Goal: Information Seeking & Learning: Check status

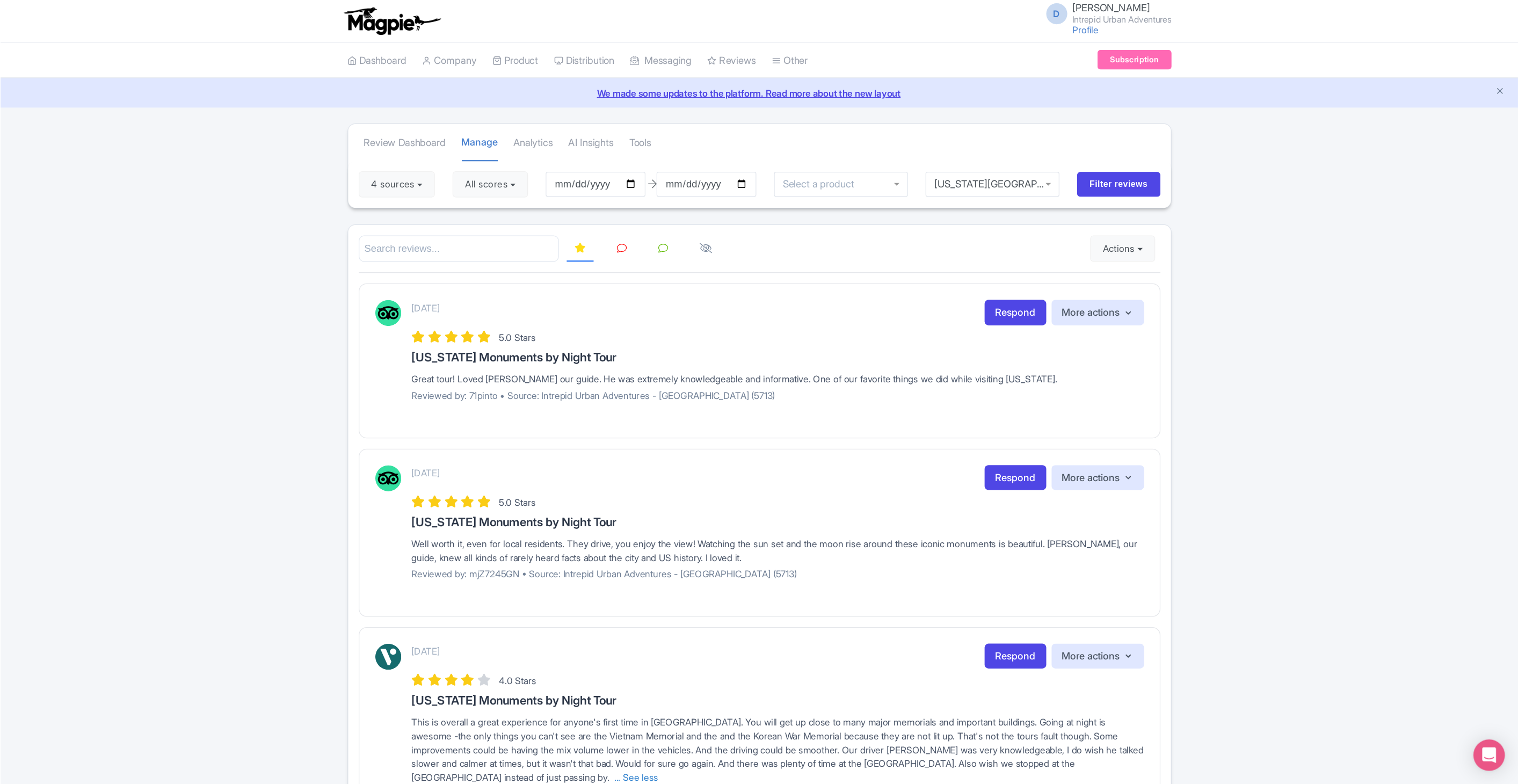
scroll to position [521, 0]
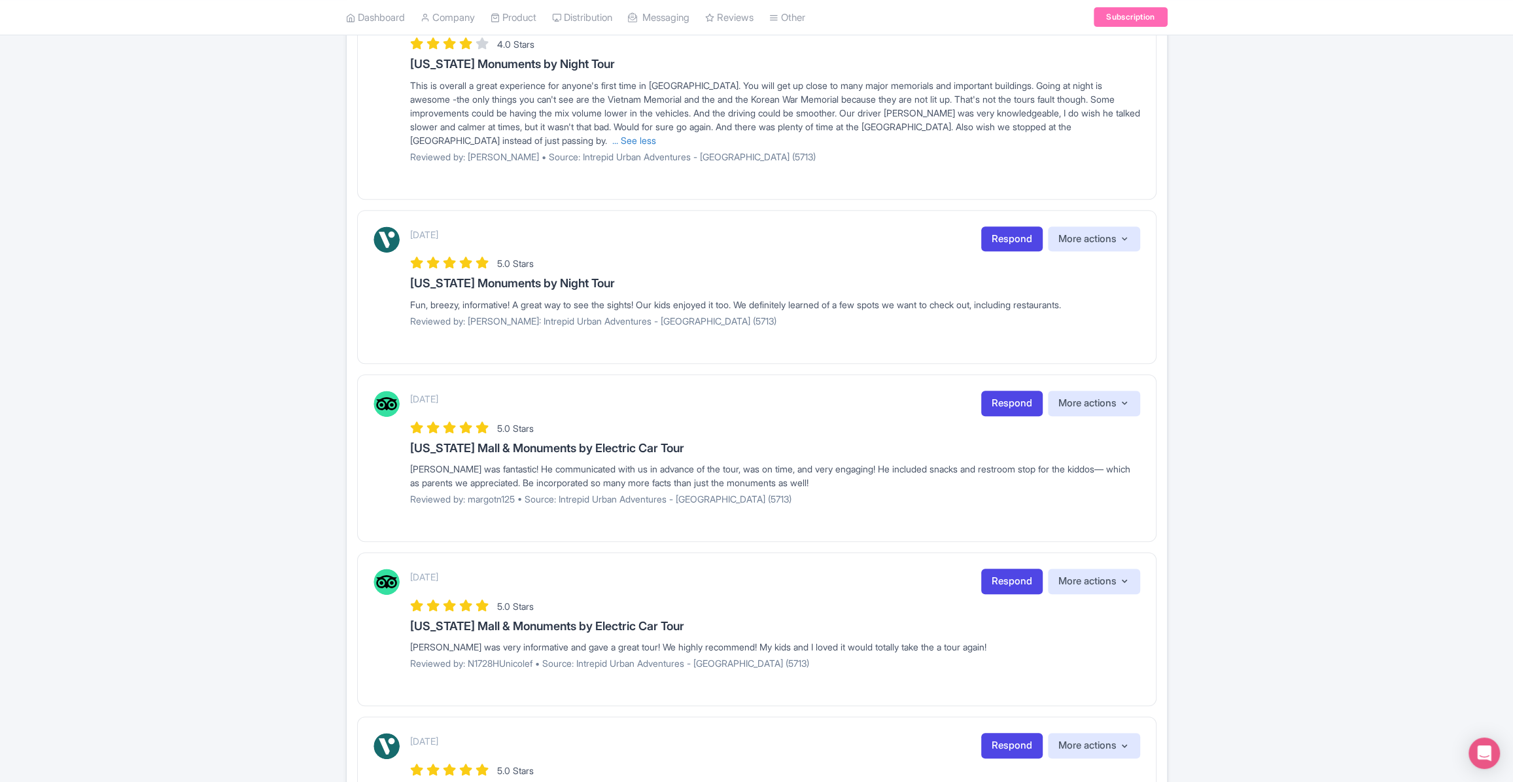
click at [1359, 243] on div "Review Dashboard [GEOGRAPHIC_DATA] Analytics AI Insights Tools 4 sources Select…" at bounding box center [756, 467] width 1513 height 1958
click at [1273, 307] on div "Review Dashboard [GEOGRAPHIC_DATA] Analytics AI Insights Tools 4 sources Select…" at bounding box center [756, 467] width 1513 height 1958
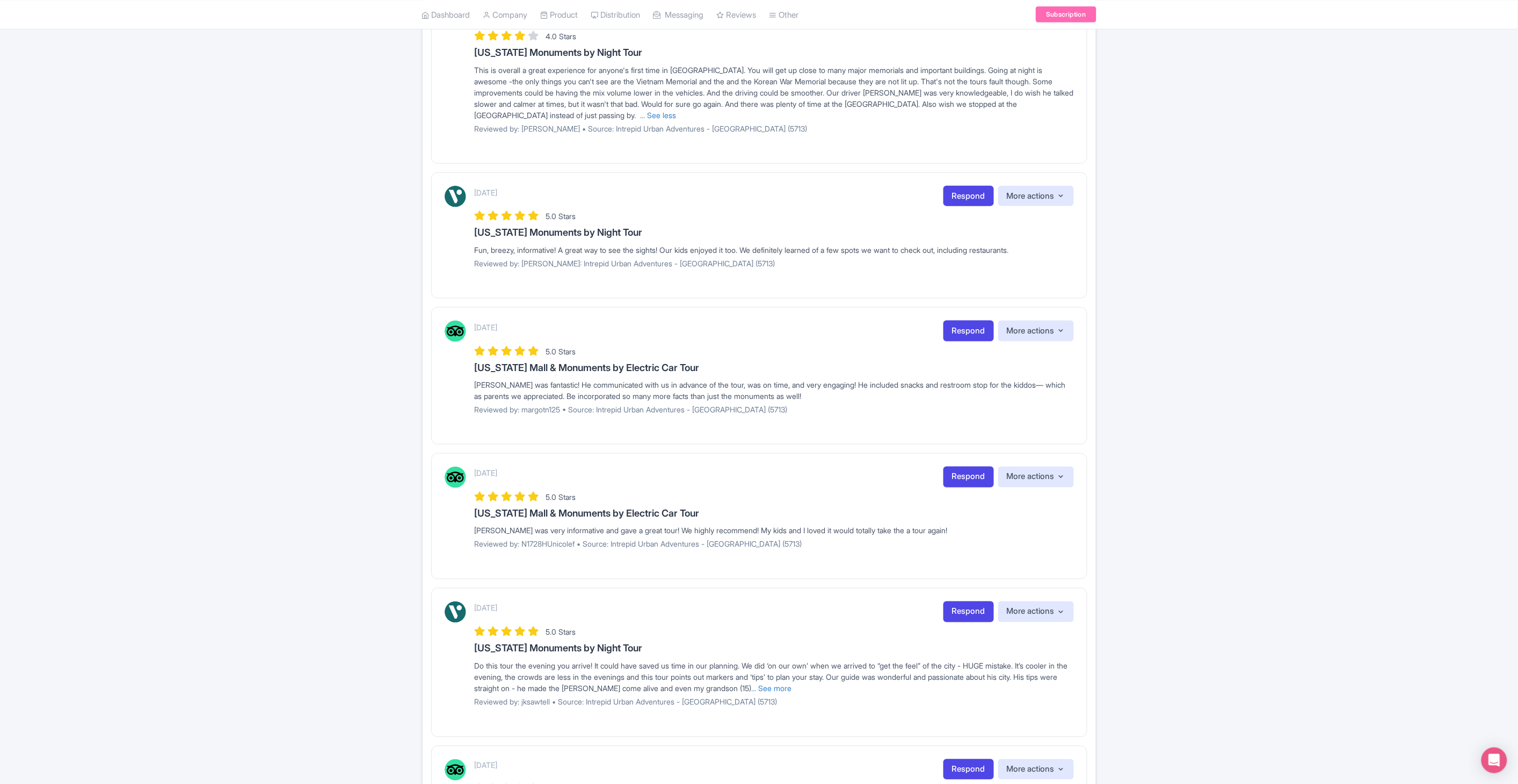
click at [1241, 274] on div "Review Dashboard [GEOGRAPHIC_DATA] Analytics AI Insights Tools 4 sources Select…" at bounding box center [759, 383] width 1518 height 1607
click at [1226, 641] on div "Review Dashboard [GEOGRAPHIC_DATA] Analytics AI Insights Tools 4 sources Select…" at bounding box center [759, 383] width 1518 height 1607
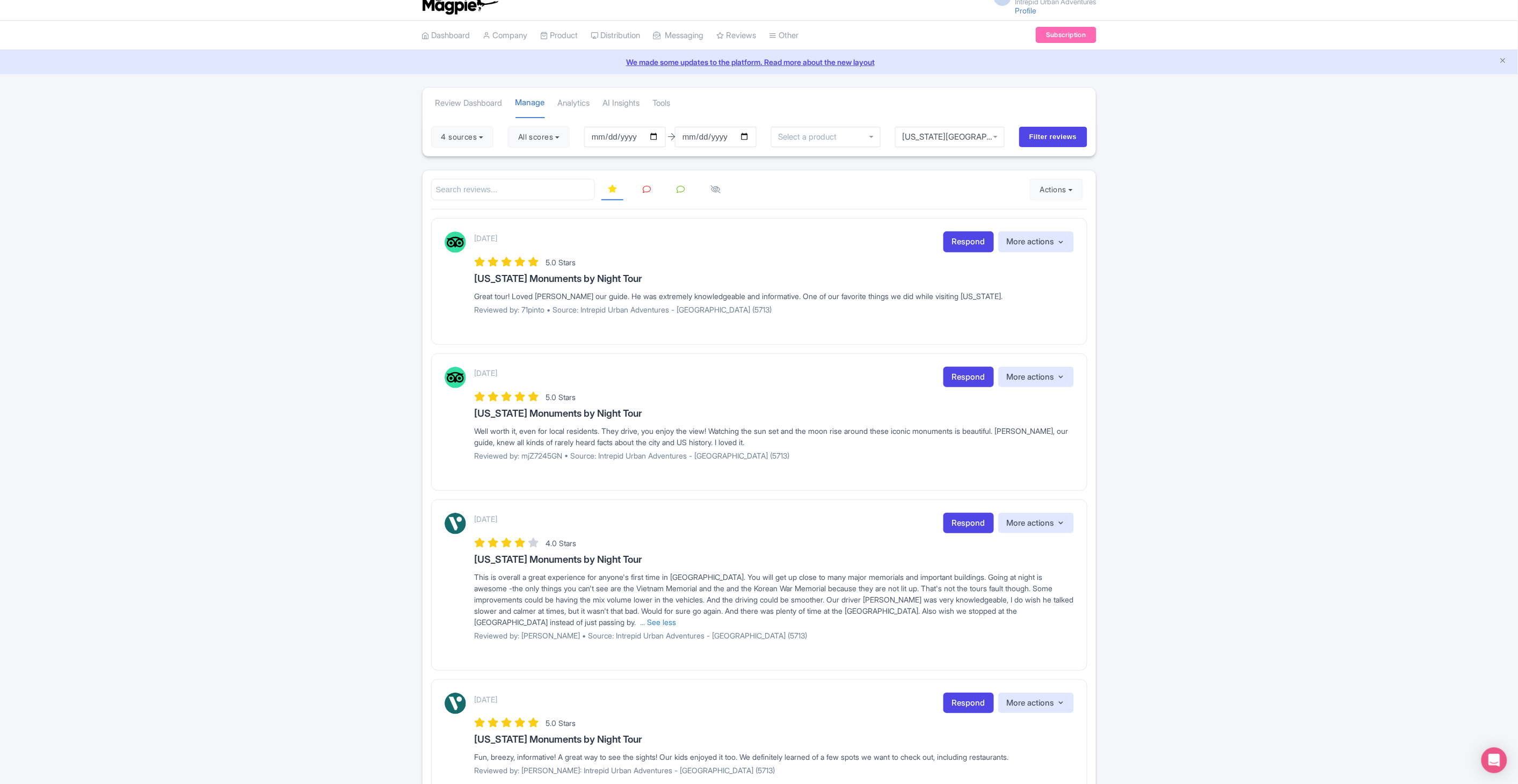
scroll to position [0, 0]
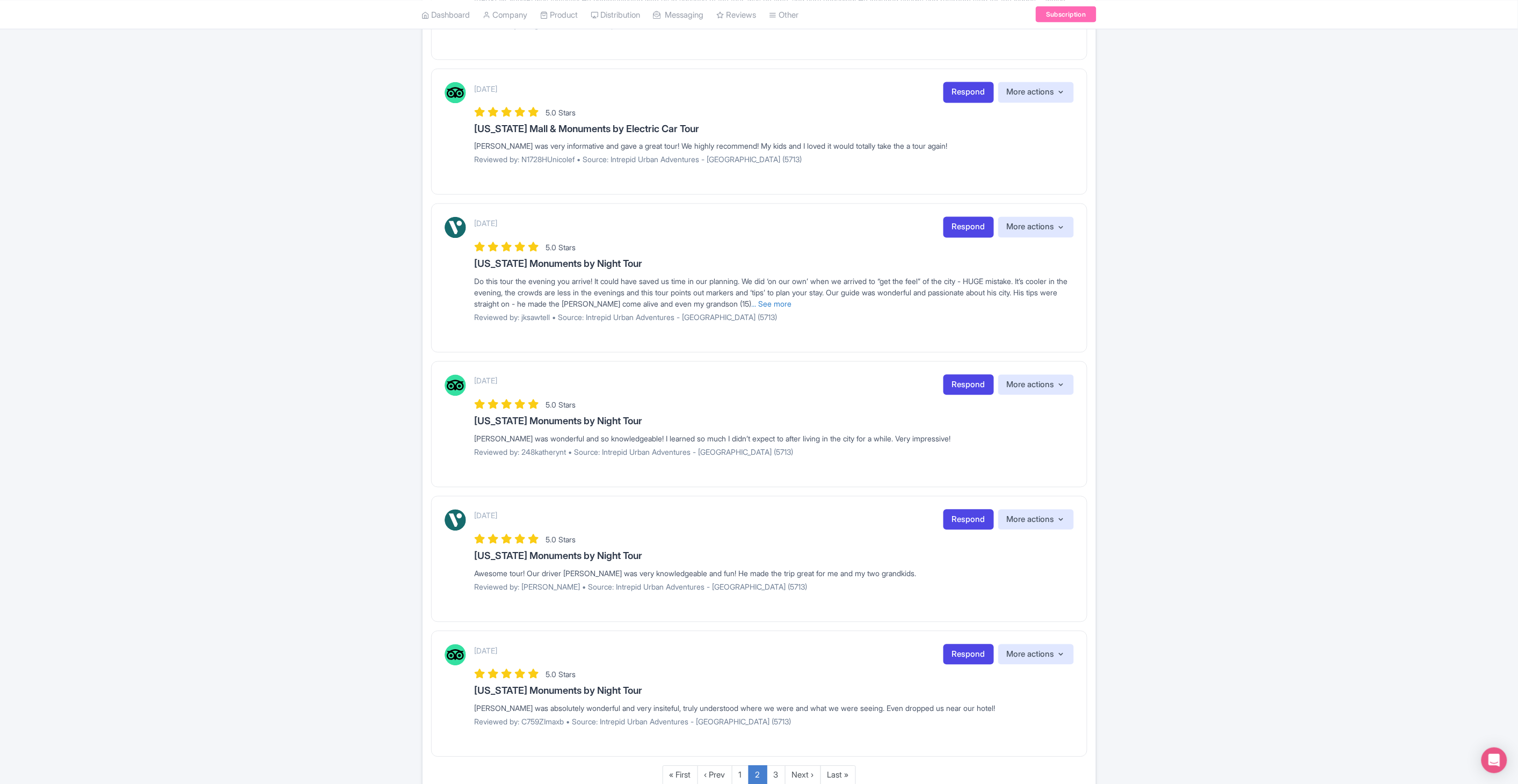
scroll to position [948, 0]
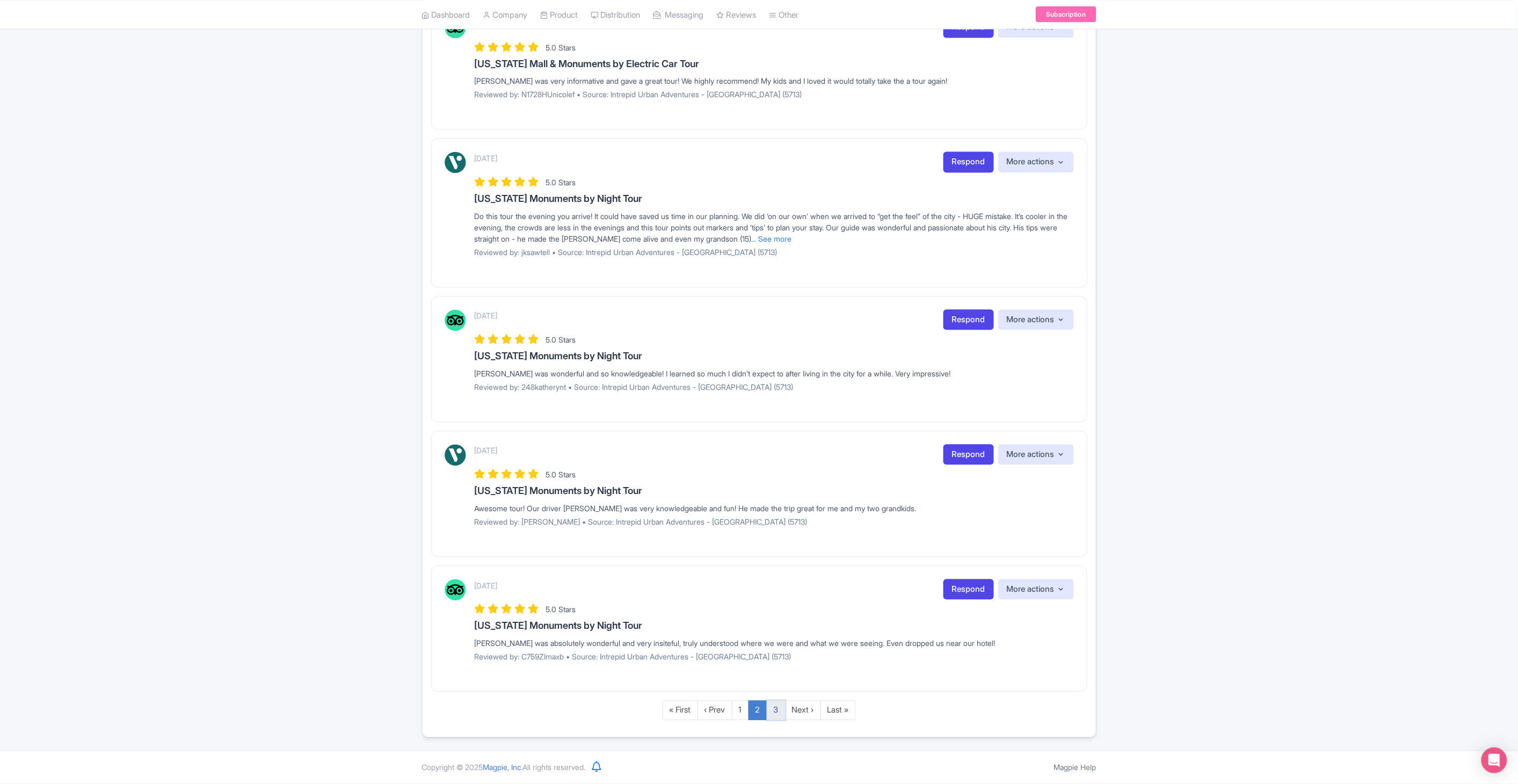
click at [779, 715] on link "3" at bounding box center [776, 711] width 19 height 20
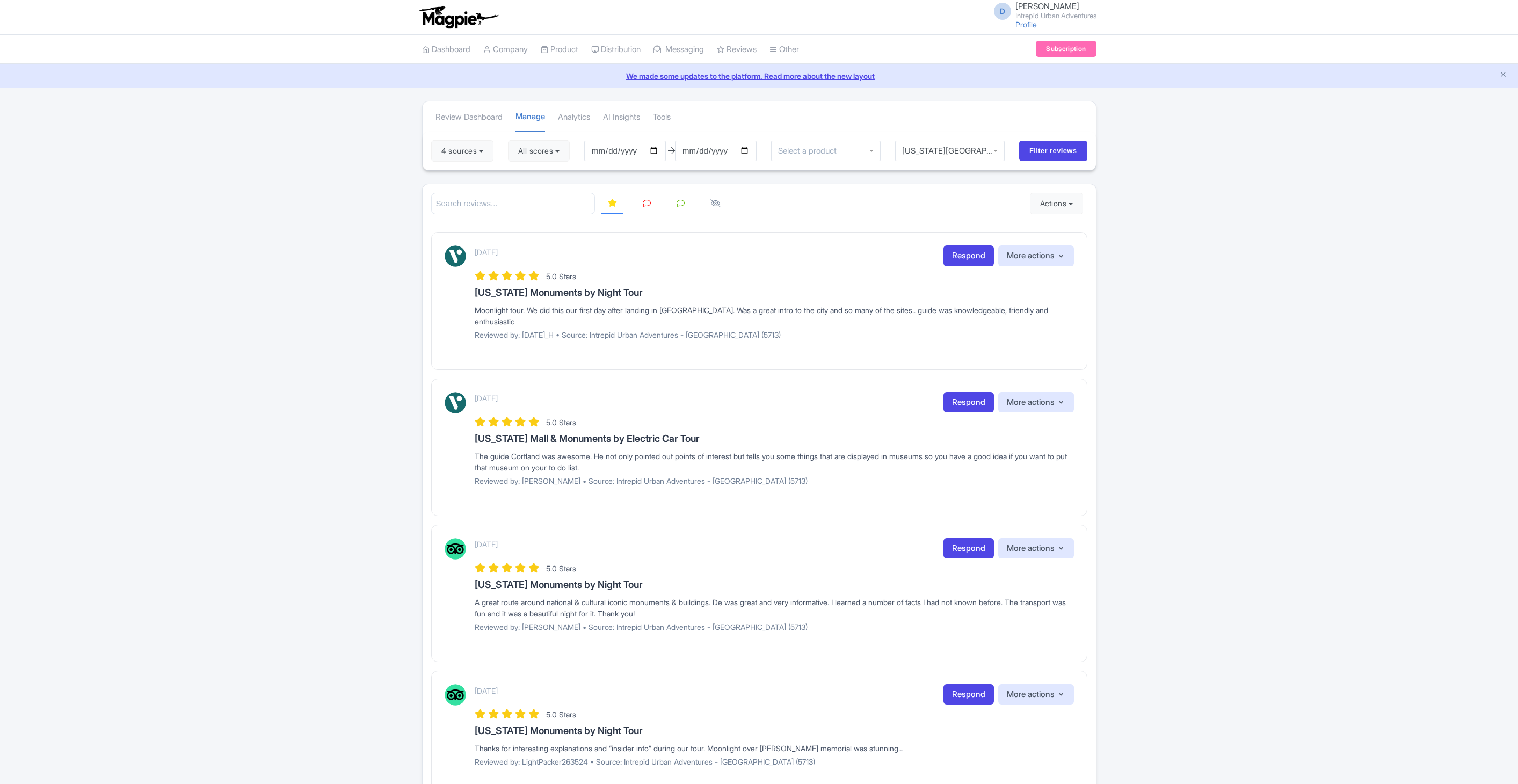
scroll to position [223, 0]
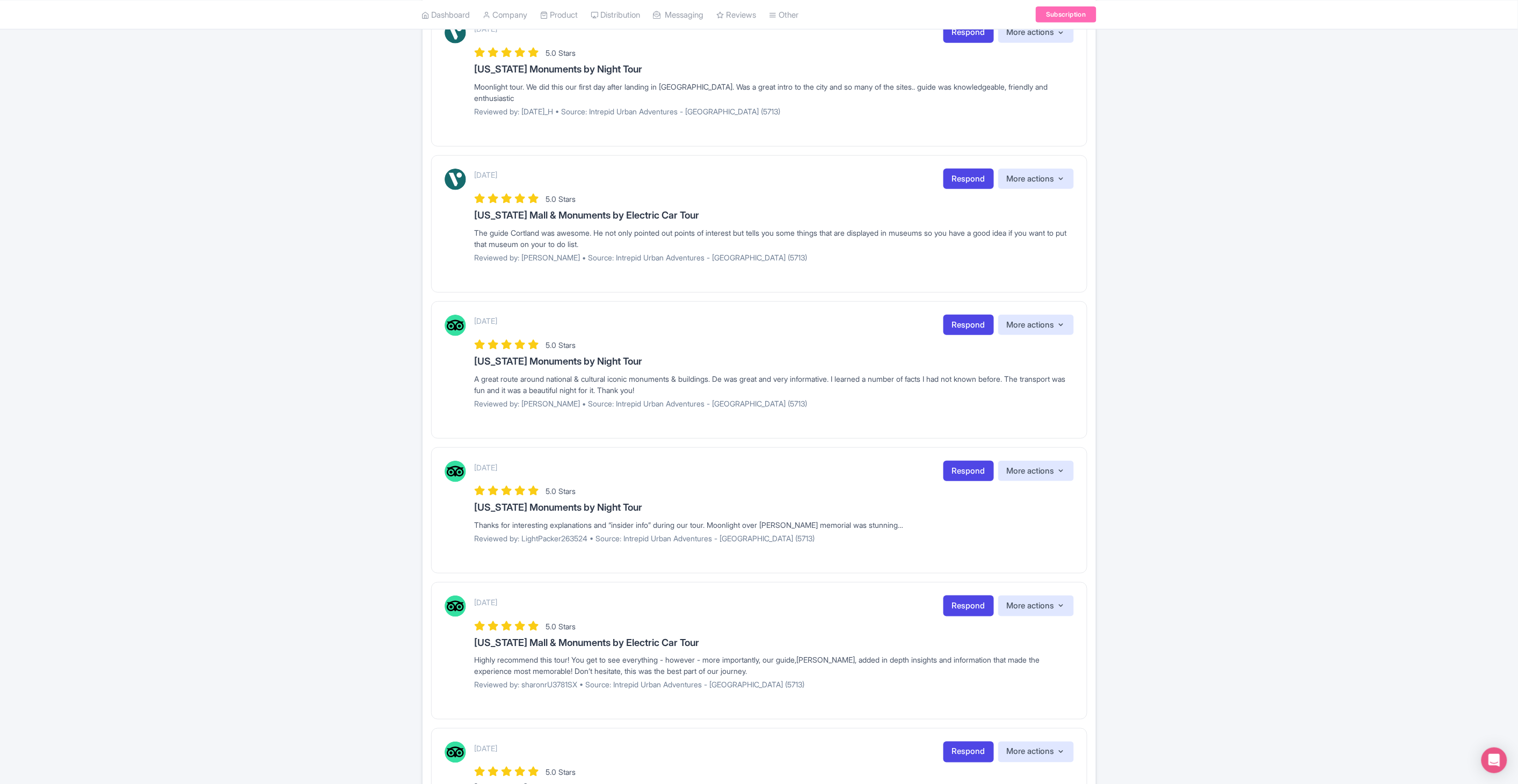
drag, startPoint x: 1517, startPoint y: 309, endPoint x: 1544, endPoint y: 152, distance: 159.3
click at [1518, 152] on html "D DeeJay Reinhard Intrepid Urban Adventures Profile Users Settings Sign out Das…" at bounding box center [759, 168] width 1518 height 784
drag, startPoint x: 1544, startPoint y: 152, endPoint x: 1506, endPoint y: 287, distance: 140.2
click at [1499, 287] on div "Review Dashboard [GEOGRAPHIC_DATA] Analytics AI Insights Tools 4 sources Select…" at bounding box center [759, 479] width 1518 height 1203
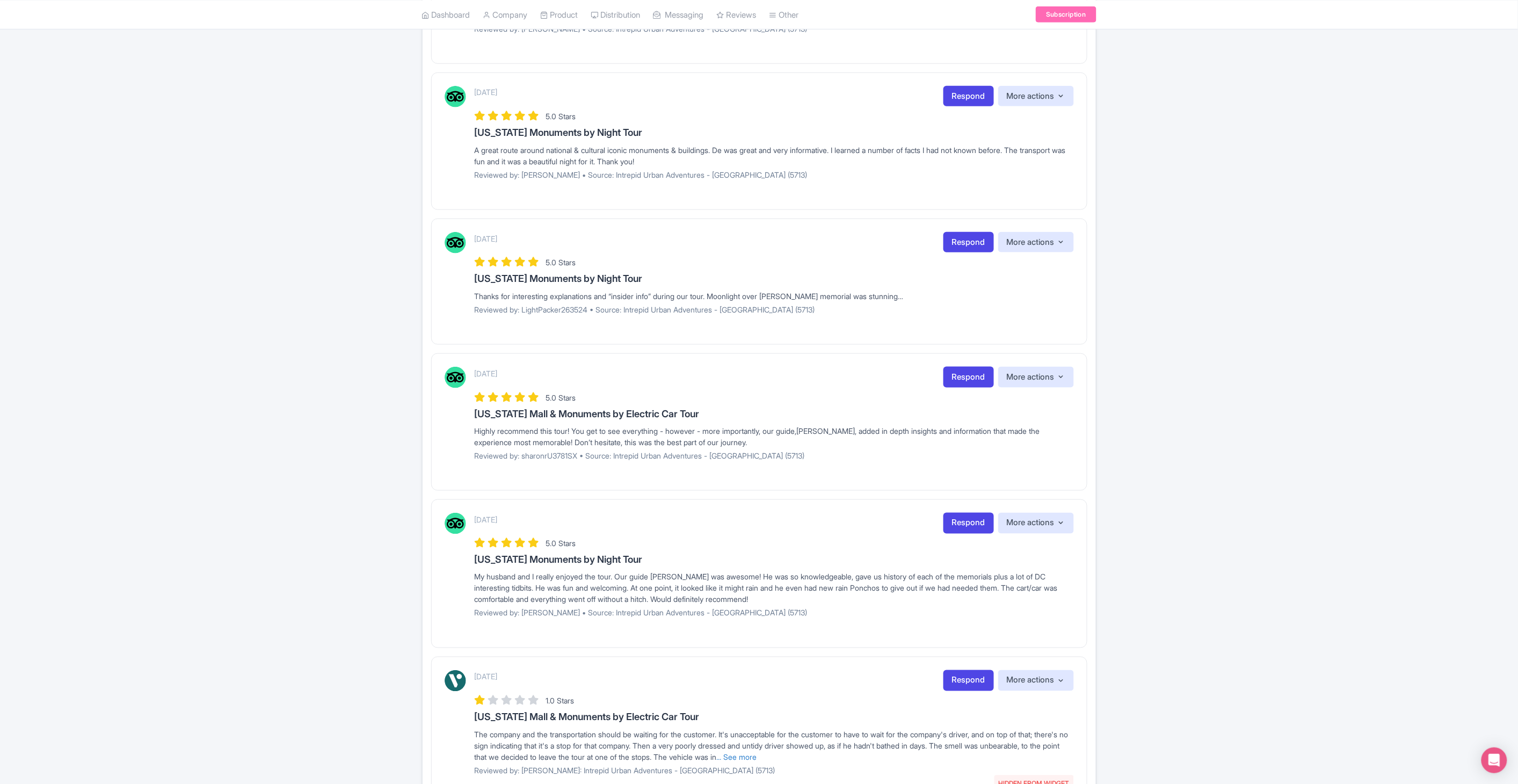
scroll to position [460, 0]
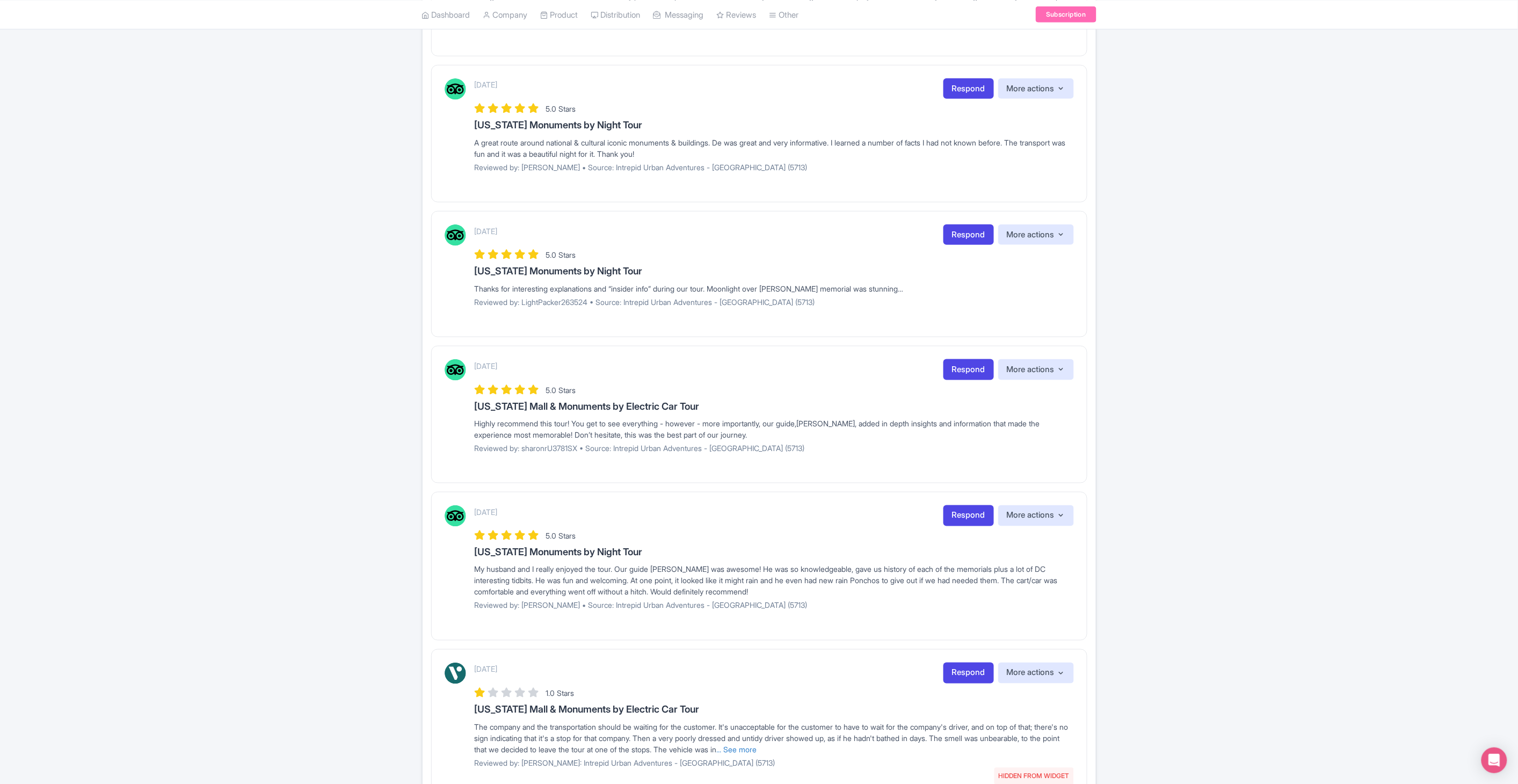
drag, startPoint x: 1507, startPoint y: 433, endPoint x: 1511, endPoint y: 438, distance: 6.4
click at [1511, 438] on div "Review Dashboard [GEOGRAPHIC_DATA] Analytics AI Insights Tools 4 sources Select…" at bounding box center [759, 242] width 1518 height 1203
click at [1419, 425] on div "Review Dashboard [GEOGRAPHIC_DATA] Analytics AI Insights Tools 4 sources Select…" at bounding box center [759, 242] width 1518 height 1203
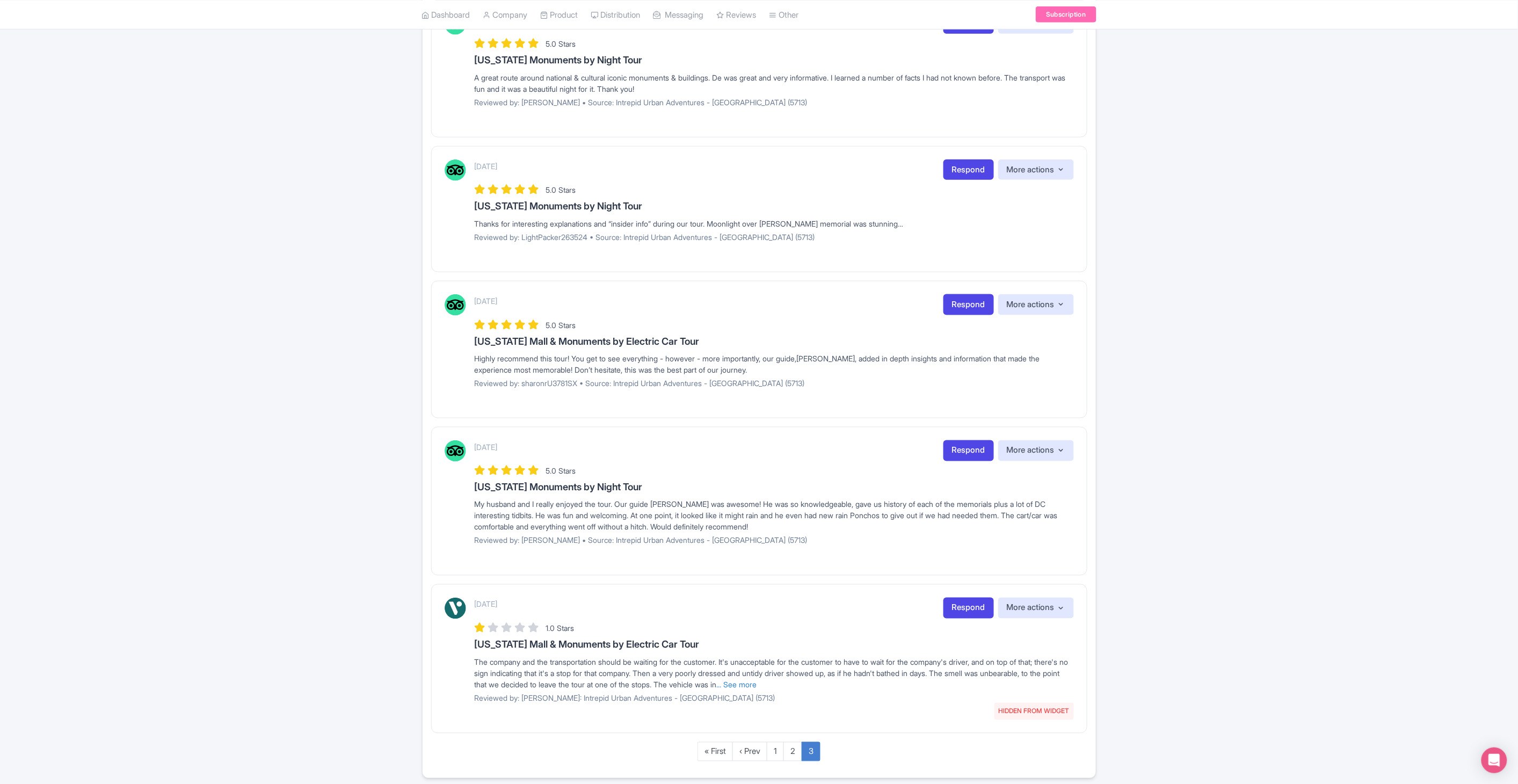
scroll to position [555, 0]
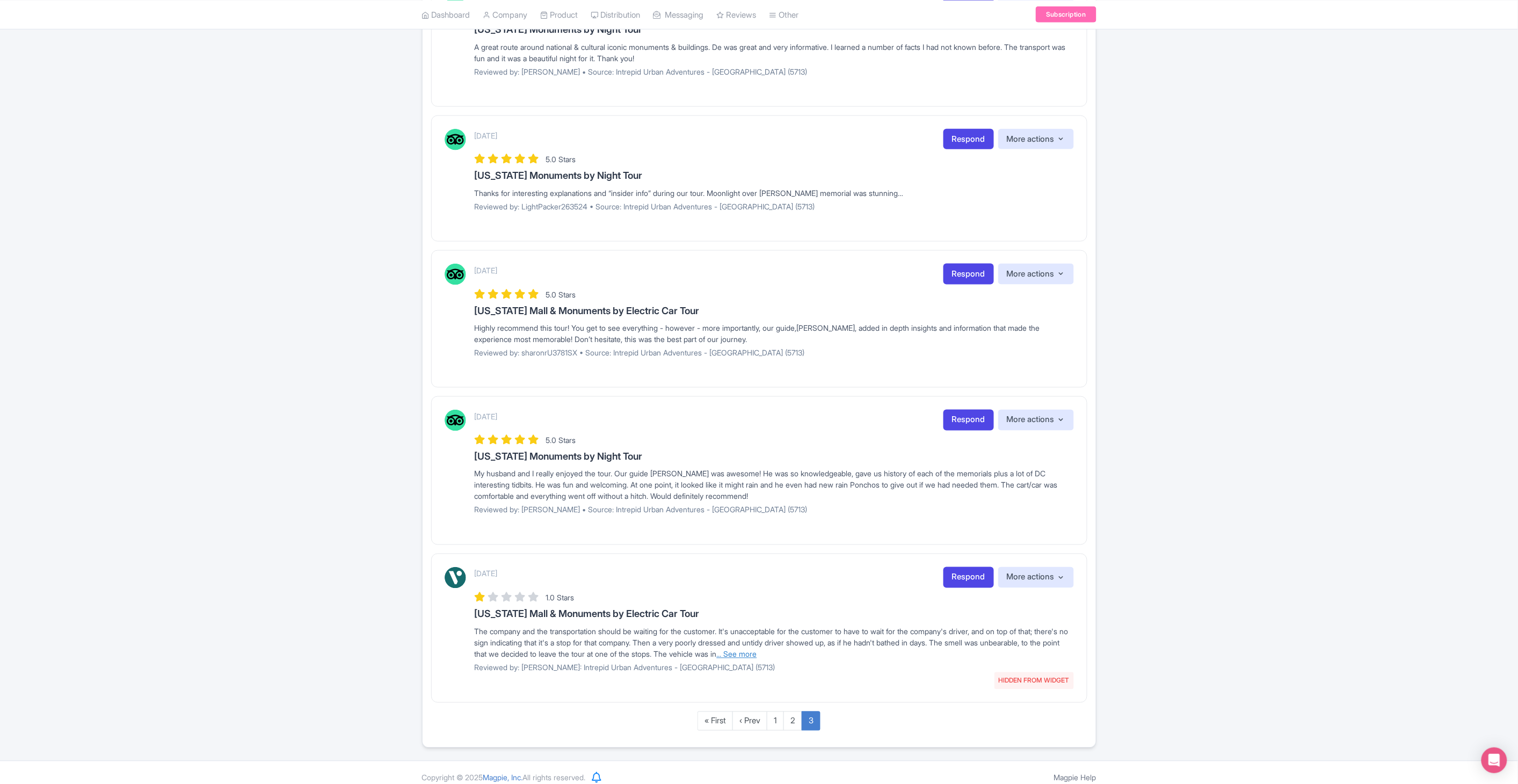
click at [757, 650] on link "... See more" at bounding box center [736, 654] width 40 height 9
